Goal: Task Accomplishment & Management: Manage account settings

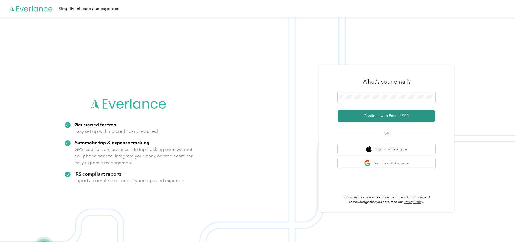
click at [383, 114] on button "Continue with Email / SSO" at bounding box center [387, 115] width 98 height 11
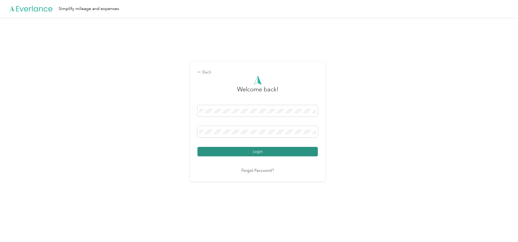
click at [264, 151] on button "Login" at bounding box center [257, 151] width 120 height 9
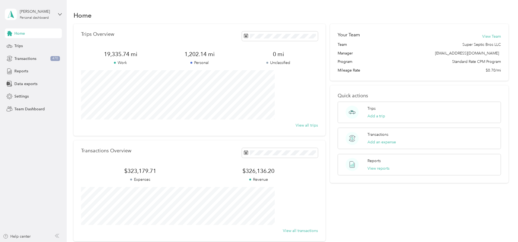
click at [23, 33] on span "Home" at bounding box center [19, 34] width 11 height 6
click at [32, 35] on div "Home" at bounding box center [33, 33] width 57 height 10
click at [26, 59] on span "Transactions" at bounding box center [25, 59] width 22 height 6
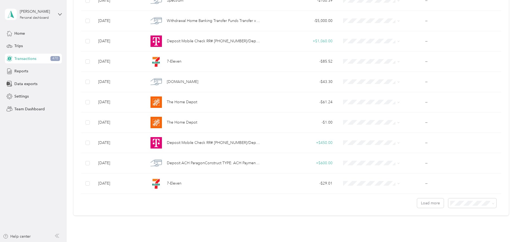
scroll to position [440, 0]
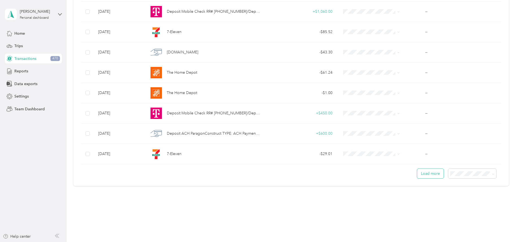
click at [417, 174] on button "Load more" at bounding box center [430, 173] width 27 height 9
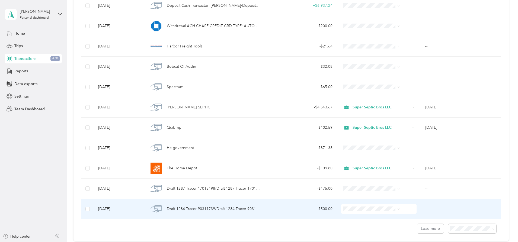
scroll to position [948, 0]
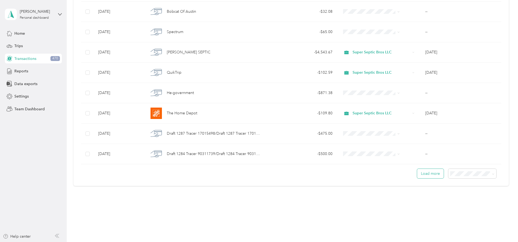
click at [417, 173] on button "Load more" at bounding box center [430, 173] width 27 height 9
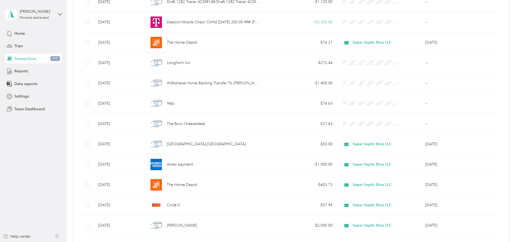
scroll to position [1240, 0]
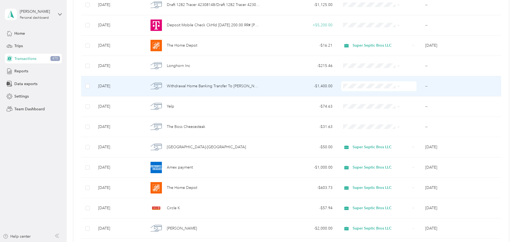
click at [249, 88] on span "Withdrawal Home Banking Transfer To [PERSON_NAME] D XXXXXXXXXX Share 12/Withdra…" at bounding box center [214, 86] width 94 height 6
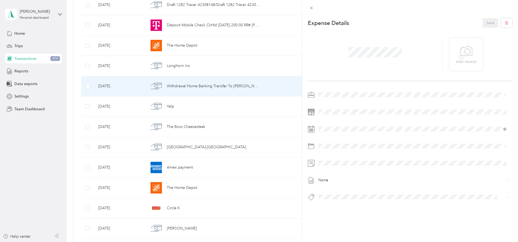
click at [91, 52] on div "This expense cannot be edited because it is either under review, approved, or p…" at bounding box center [259, 121] width 518 height 242
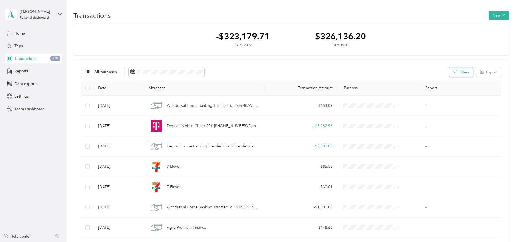
click at [453, 73] on icon "button" at bounding box center [455, 72] width 4 height 4
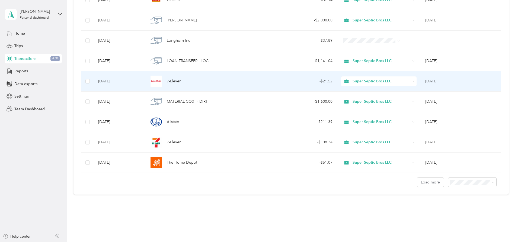
scroll to position [1457, 0]
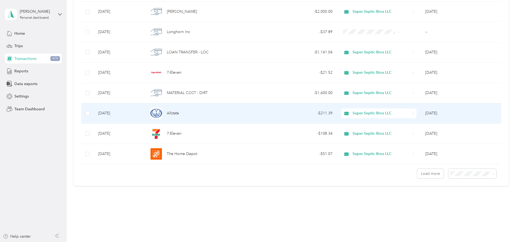
click at [251, 113] on div "Allstate" at bounding box center [204, 113] width 111 height 11
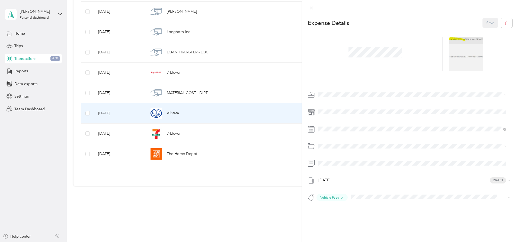
click at [85, 16] on div "This expense cannot be edited because it is either under review, approved, or p…" at bounding box center [259, 121] width 518 height 242
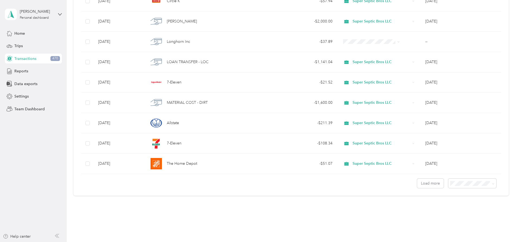
scroll to position [1457, 0]
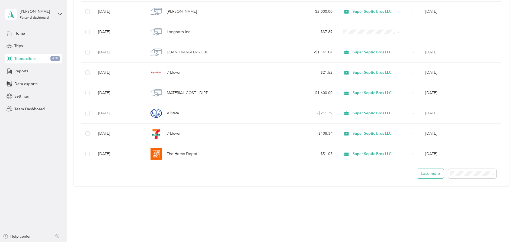
click at [417, 176] on button "Load more" at bounding box center [430, 173] width 27 height 9
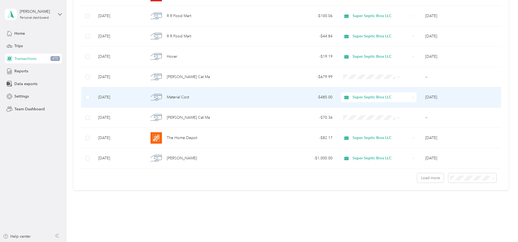
scroll to position [1965, 0]
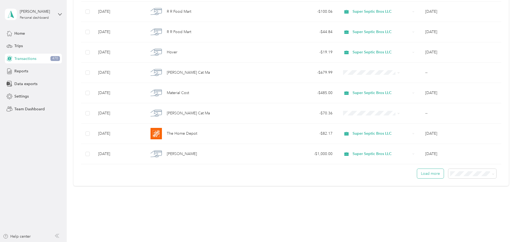
click at [417, 172] on button "Load more" at bounding box center [430, 173] width 27 height 9
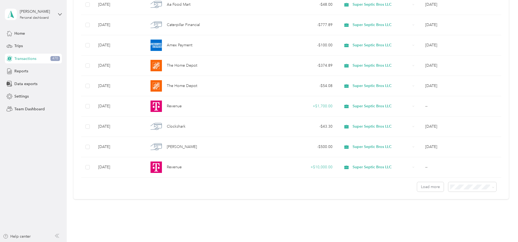
scroll to position [2474, 0]
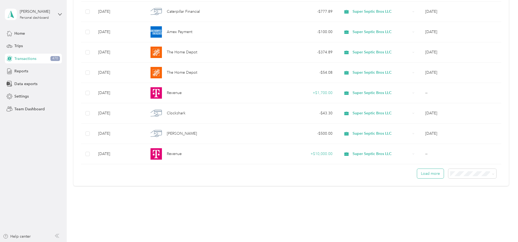
click at [417, 172] on button "Load more" at bounding box center [430, 173] width 27 height 9
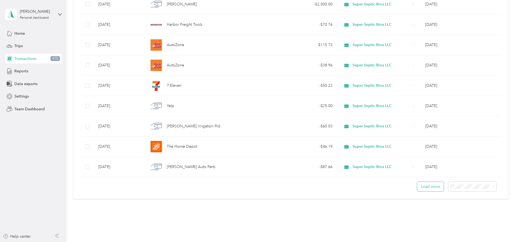
scroll to position [2982, 0]
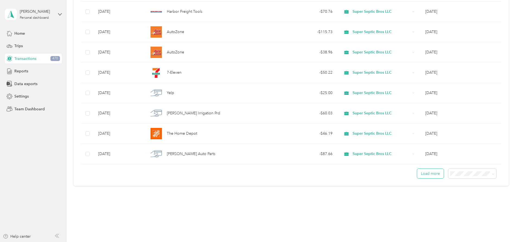
click at [417, 175] on button "Load more" at bounding box center [430, 173] width 27 height 9
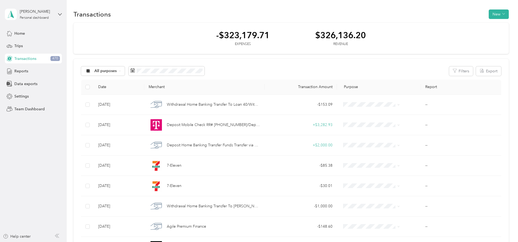
scroll to position [0, 0]
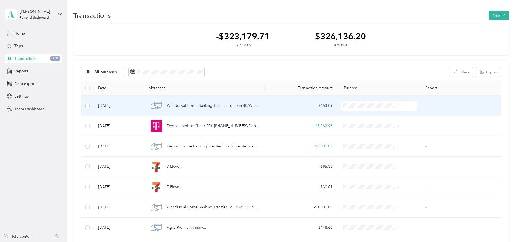
click at [224, 103] on span "Withdrawal Home Banking Transfer To Loan 40/Withdrawal Home Banking Transfer To…" at bounding box center [214, 106] width 94 height 6
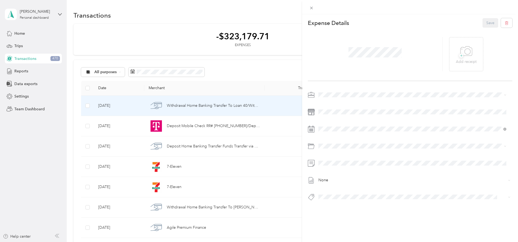
click at [81, 51] on div "This expense cannot be edited because it is either under review, approved, or p…" at bounding box center [259, 121] width 518 height 242
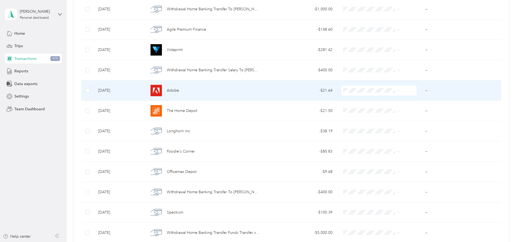
scroll to position [190, 0]
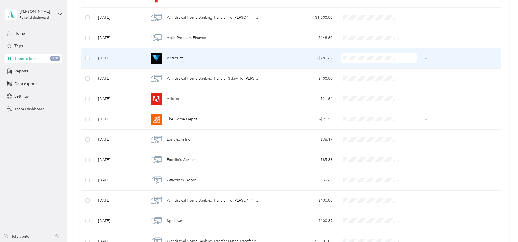
click at [233, 61] on div "Vistaprint" at bounding box center [204, 58] width 111 height 11
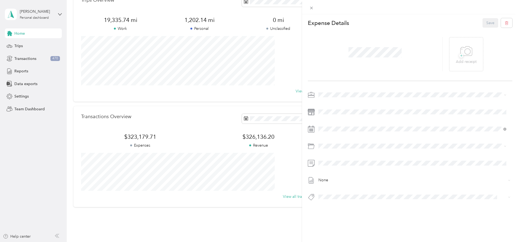
scroll to position [55, 0]
